Goal: Information Seeking & Learning: Learn about a topic

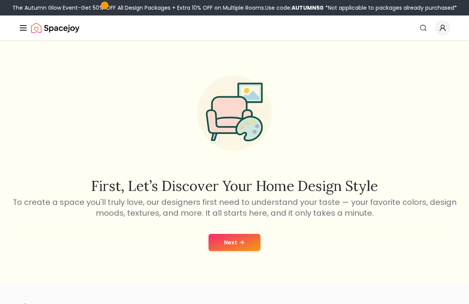
click at [245, 251] on button "Next" at bounding box center [234, 242] width 52 height 17
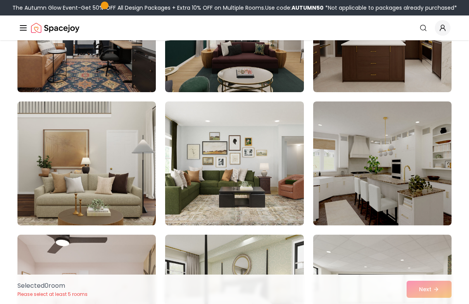
scroll to position [136, 0]
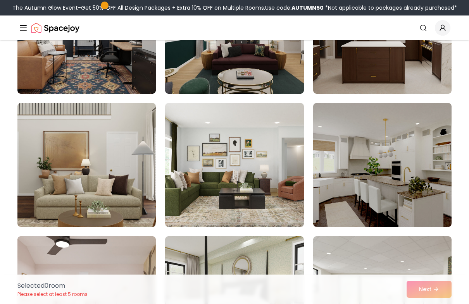
click at [66, 176] on img at bounding box center [86, 165] width 138 height 124
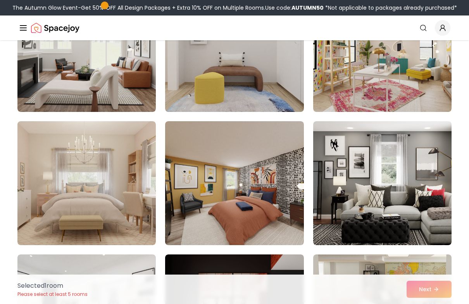
scroll to position [1057, 0]
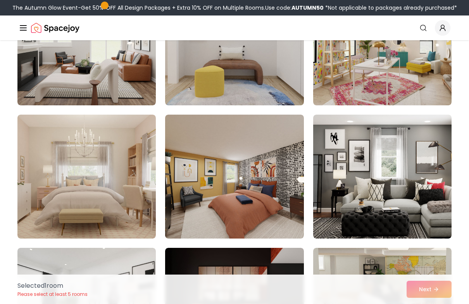
click at [264, 162] on img at bounding box center [234, 177] width 138 height 124
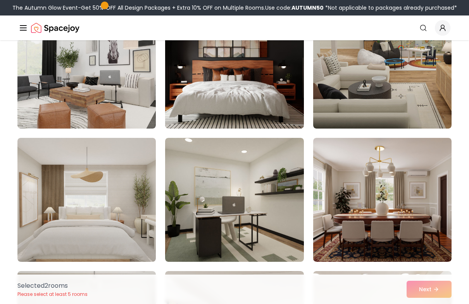
scroll to position [1349, 0]
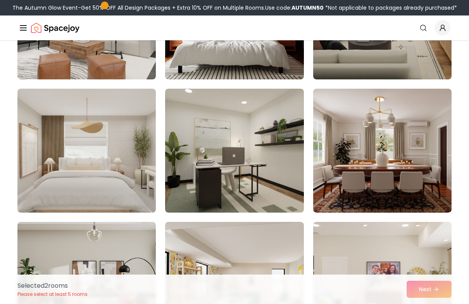
click at [277, 141] on img at bounding box center [234, 151] width 138 height 124
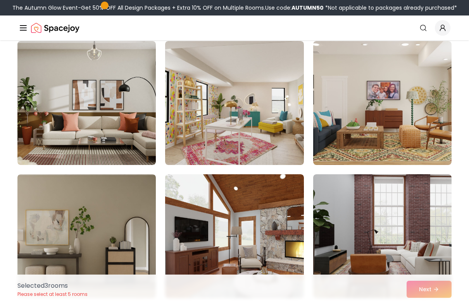
scroll to position [1533, 0]
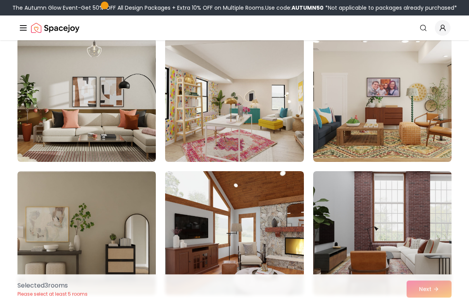
click at [424, 288] on div "Selected 3 room s Please select at least 5 rooms Next" at bounding box center [234, 289] width 446 height 29
click at [428, 289] on div "Selected 3 room s Please select at least 5 rooms Next" at bounding box center [234, 289] width 446 height 29
click at [434, 291] on div "Selected 3 room s Please select at least 5 rooms Next" at bounding box center [234, 289] width 446 height 29
click at [430, 290] on div "Selected 3 room s Please select at least 5 rooms Next" at bounding box center [234, 289] width 446 height 29
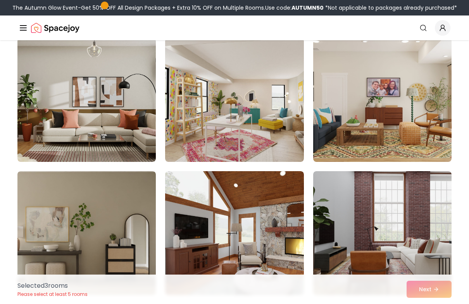
click at [424, 290] on div "Selected 3 room s Please select at least 5 rooms Next" at bounding box center [234, 289] width 446 height 29
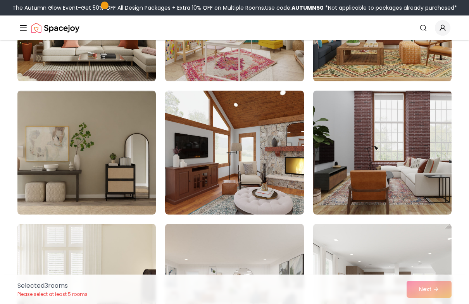
click at [55, 163] on img at bounding box center [86, 153] width 138 height 124
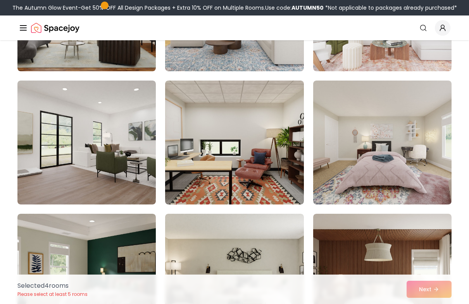
scroll to position [1889, 0]
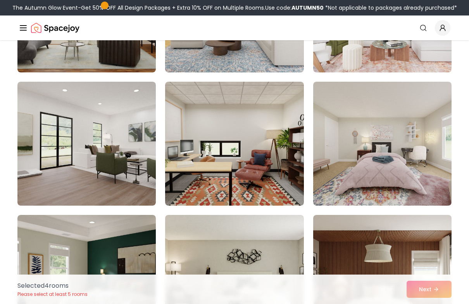
click at [58, 170] on img at bounding box center [86, 144] width 138 height 124
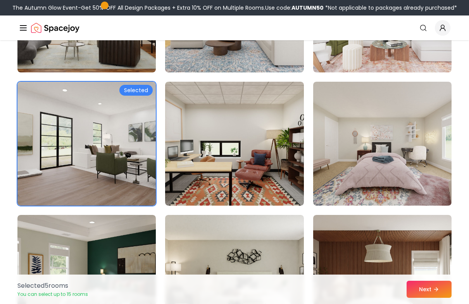
click at [429, 292] on button "Next" at bounding box center [428, 289] width 45 height 17
